Goal: Information Seeking & Learning: Learn about a topic

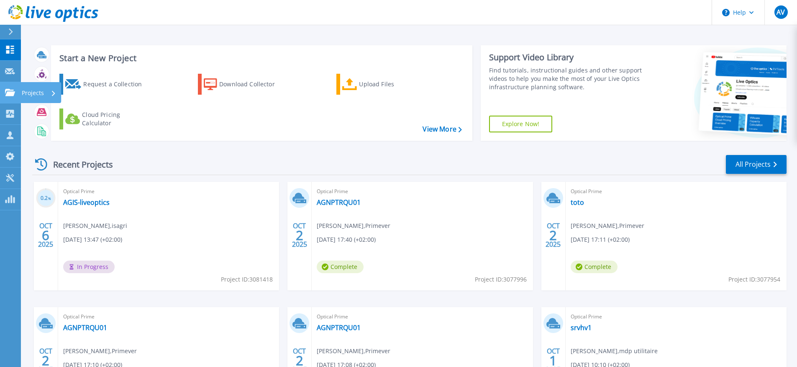
click at [10, 95] on icon at bounding box center [10, 92] width 10 height 7
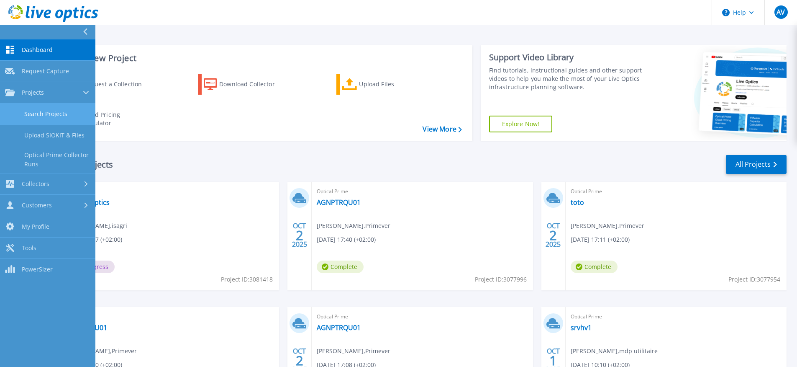
click at [46, 115] on link "Search Projects" at bounding box center [47, 113] width 95 height 21
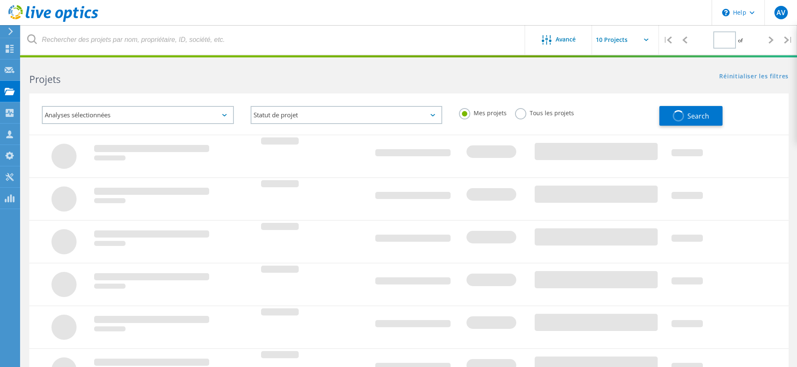
type input "1"
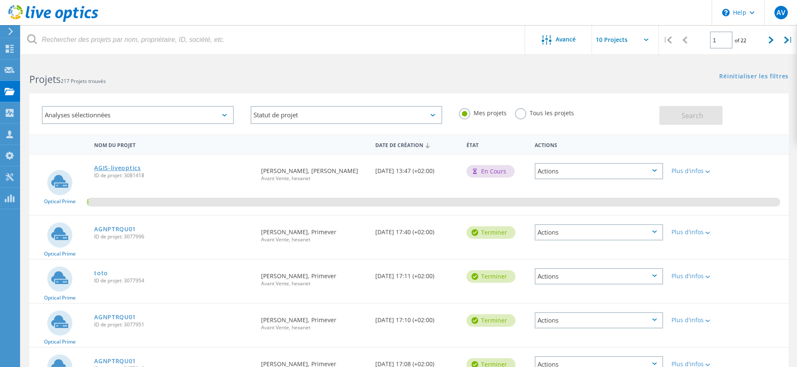
click at [123, 170] on link "AGIS-liveoptics" at bounding box center [117, 168] width 47 height 6
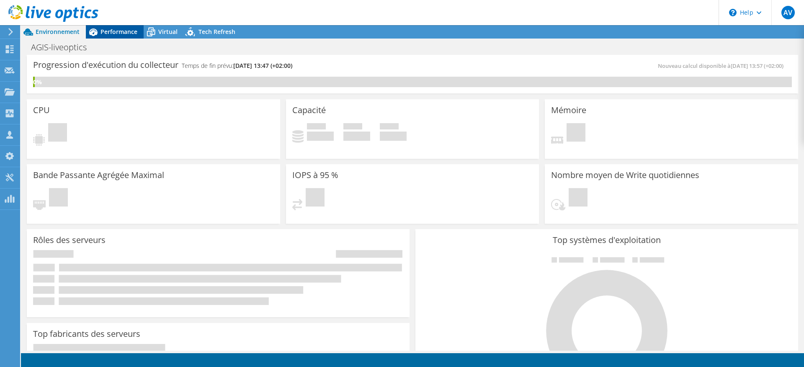
click at [120, 34] on span "Performance" at bounding box center [118, 32] width 37 height 8
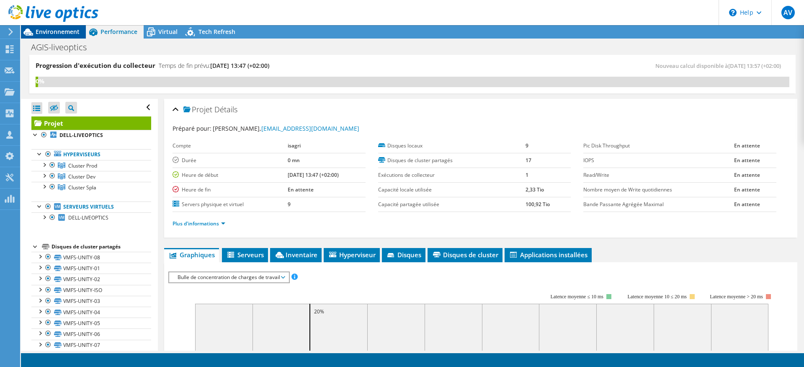
click at [64, 35] on span "Environnement" at bounding box center [58, 32] width 44 height 8
